Goal: Task Accomplishment & Management: Manage account settings

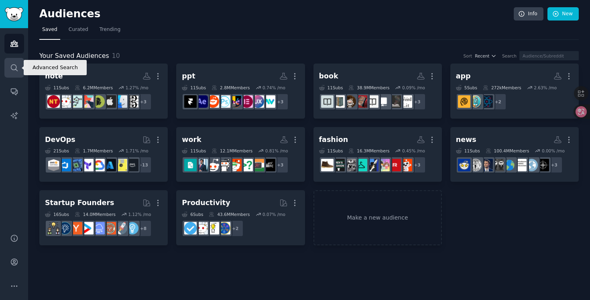
click at [12, 71] on icon "Sidebar" at bounding box center [14, 67] width 8 height 8
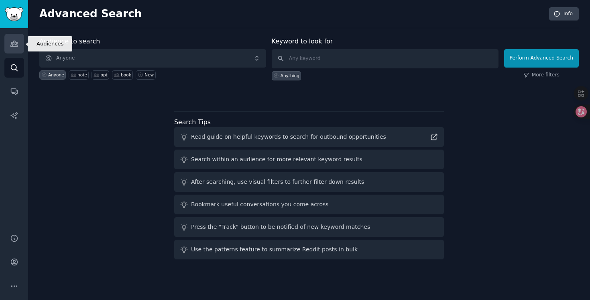
click at [13, 47] on icon "Sidebar" at bounding box center [14, 43] width 8 height 8
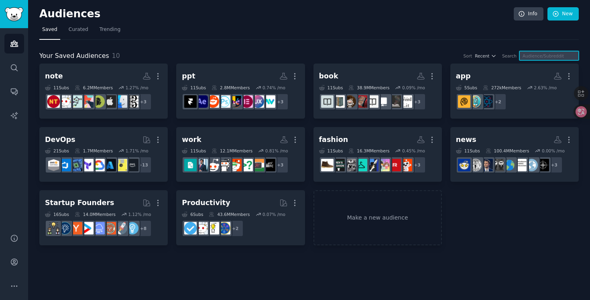
click at [543, 55] on input "text" at bounding box center [549, 55] width 59 height 9
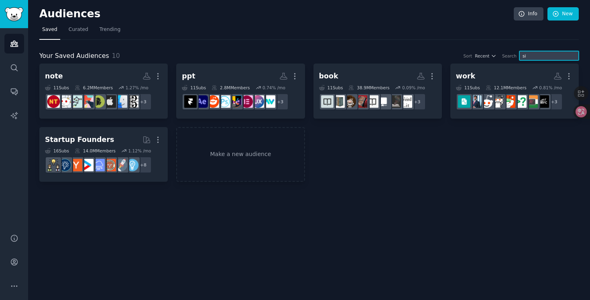
type input "s"
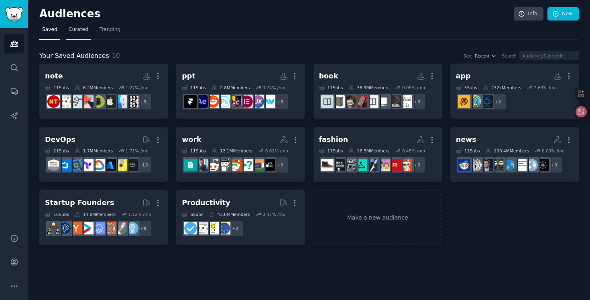
click at [70, 34] on link "Curated" at bounding box center [78, 31] width 25 height 16
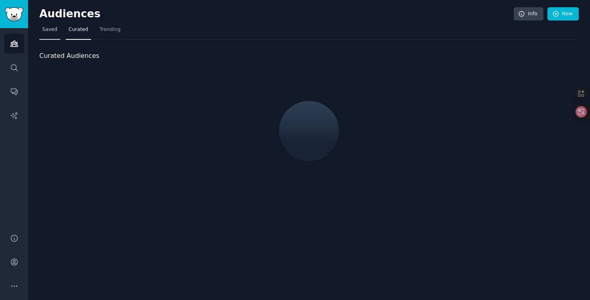
click at [56, 35] on link "Saved" at bounding box center [49, 31] width 21 height 16
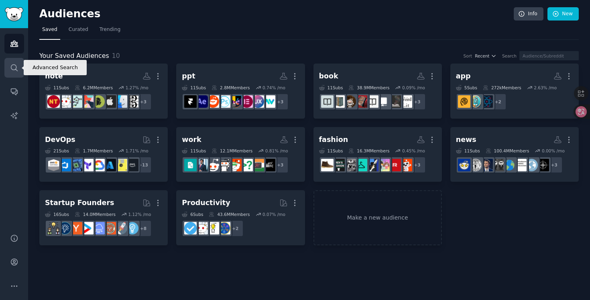
click at [11, 69] on icon "Sidebar" at bounding box center [14, 67] width 8 height 8
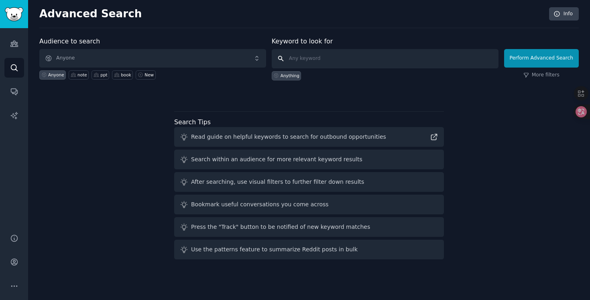
click at [319, 62] on input "text" at bounding box center [385, 58] width 227 height 19
type input "sideproject"
click button "Perform Advanced Search" at bounding box center [541, 58] width 75 height 18
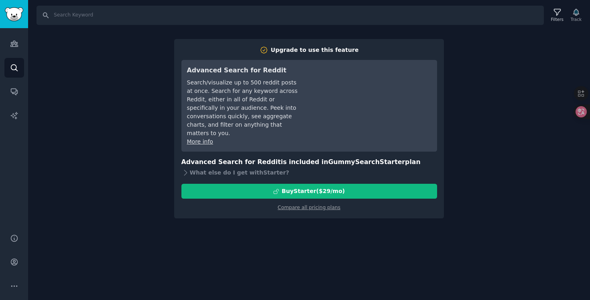
click at [164, 253] on div "Search Filters Track Upgrade to use this feature Advanced Search for Reddit Sea…" at bounding box center [309, 150] width 562 height 300
click at [18, 65] on link "Search" at bounding box center [14, 68] width 20 height 20
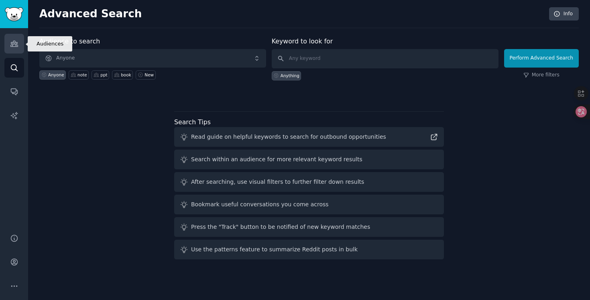
click at [17, 41] on icon "Sidebar" at bounding box center [14, 43] width 8 height 8
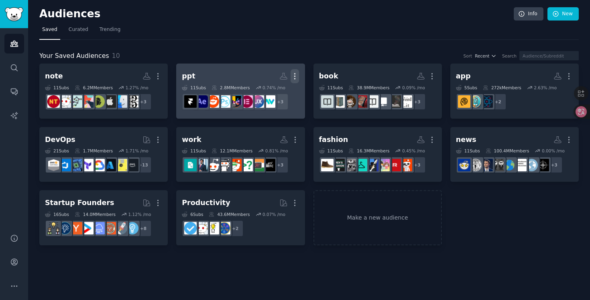
click at [293, 78] on icon "button" at bounding box center [295, 76] width 8 height 8
click at [273, 95] on p "Delete" at bounding box center [273, 93] width 18 height 8
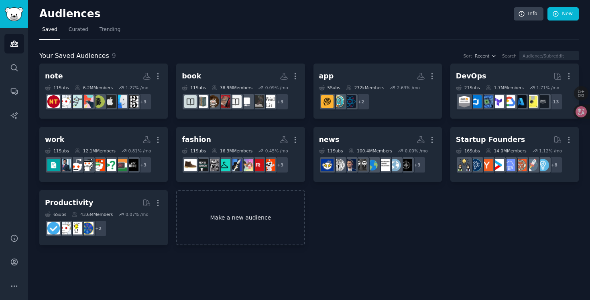
click at [234, 226] on link "Make a new audience" at bounding box center [240, 217] width 129 height 55
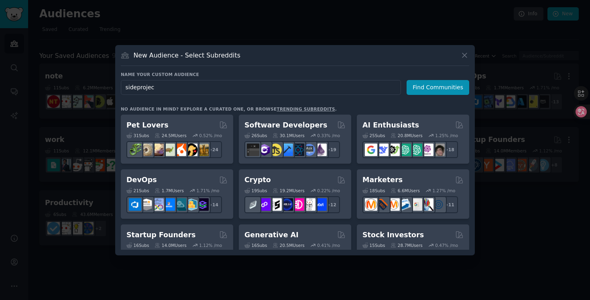
type input "sideproject"
click at [421, 91] on button "Find Communities" at bounding box center [438, 87] width 63 height 15
